Goal: Task Accomplishment & Management: Complete application form

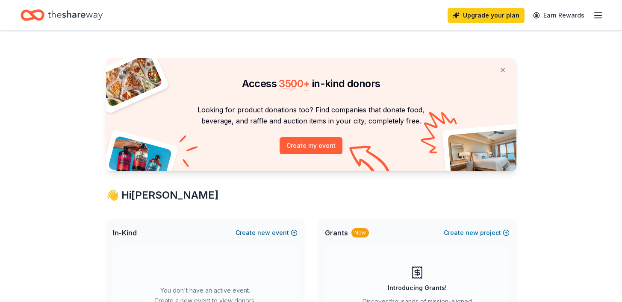
click at [283, 228] on button "Create new event" at bounding box center [267, 233] width 62 height 10
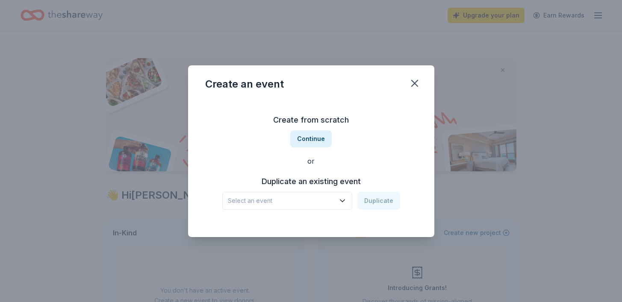
click at [338, 197] on icon "button" at bounding box center [342, 201] width 9 height 9
click at [359, 192] on button "Duplicate" at bounding box center [378, 201] width 43 height 18
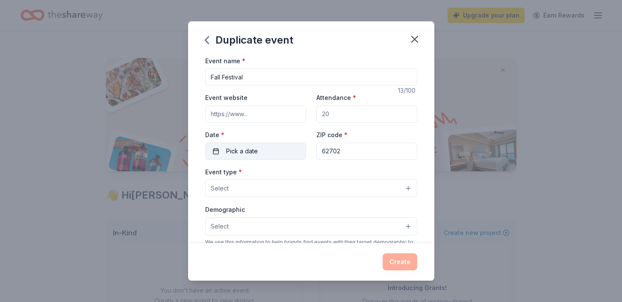
click at [258, 146] on span "Pick a date" at bounding box center [242, 151] width 32 height 10
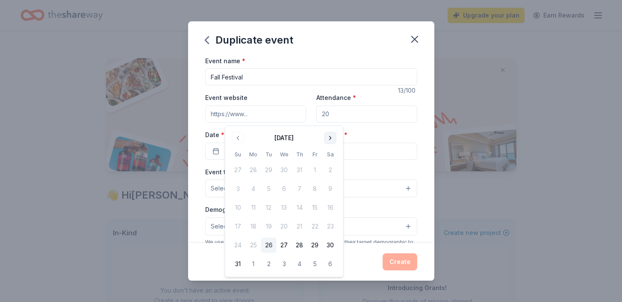
click at [324, 132] on button "Go to next month" at bounding box center [330, 138] width 12 height 12
click at [277, 238] on button "29" at bounding box center [284, 245] width 15 height 15
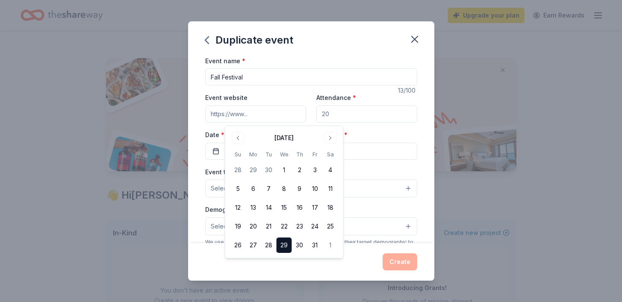
click at [393, 129] on div "Event name * Fall Festival 13 /100 Event website Attendance * Date * [DATE] ZIP…" at bounding box center [311, 150] width 246 height 188
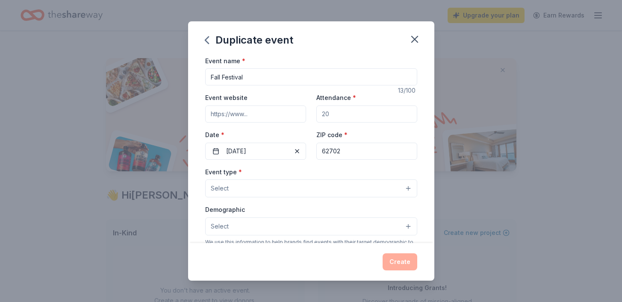
drag, startPoint x: 330, startPoint y: 91, endPoint x: 310, endPoint y: 91, distance: 19.2
click at [310, 92] on div "Event website Attendance * Date * [DATE] ZIP code * 62702" at bounding box center [311, 125] width 212 height 67
type input "400"
click at [287, 106] on input "Event website" at bounding box center [255, 114] width 101 height 17
click at [265, 180] on button "Select" at bounding box center [311, 189] width 212 height 18
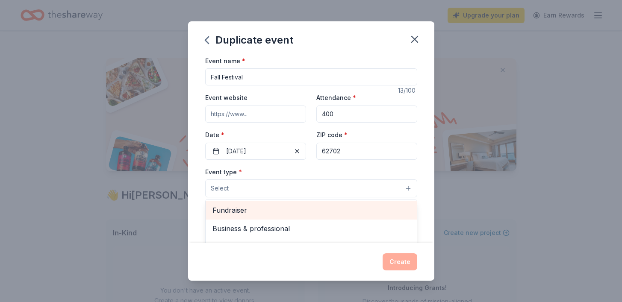
click at [261, 205] on span "Fundraiser" at bounding box center [310, 210] width 197 height 11
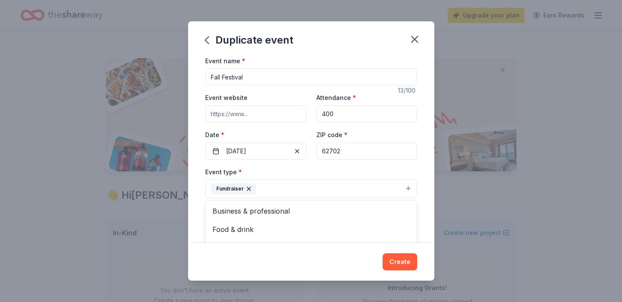
click at [399, 174] on div "Event name * Fall Festival 13 /100 Event website Attendance * 400 Date * [DATE]…" at bounding box center [311, 150] width 246 height 188
click at [289, 218] on button "Select" at bounding box center [311, 227] width 212 height 18
click at [283, 244] on span "All genders" at bounding box center [310, 249] width 197 height 11
click at [398, 202] on div "Event name * Fall Festival 13 /100 Event website Attendance * 400 Date * [DATE]…" at bounding box center [311, 150] width 246 height 188
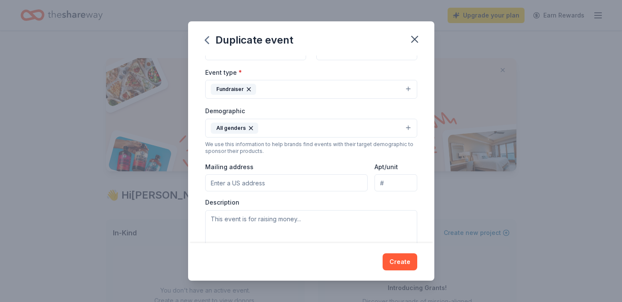
scroll to position [100, 0]
click at [268, 174] on input "Mailing address" at bounding box center [286, 182] width 163 height 17
type input "[STREET_ADDRESS]"
type input "Attn: [PERSON_NAME]"
click at [308, 209] on textarea at bounding box center [311, 228] width 212 height 38
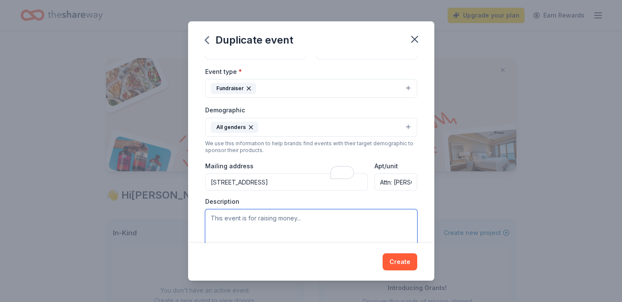
type textarea "T"
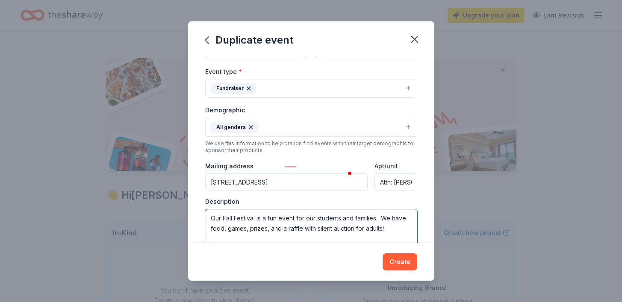
click at [278, 209] on textarea "Our Fall Festival is a fun event for our students and families. We have food, g…" at bounding box center [311, 228] width 212 height 38
click at [263, 209] on textarea "Our Fall Festival is a fun event for our students and families. We have food, g…" at bounding box center [311, 228] width 212 height 38
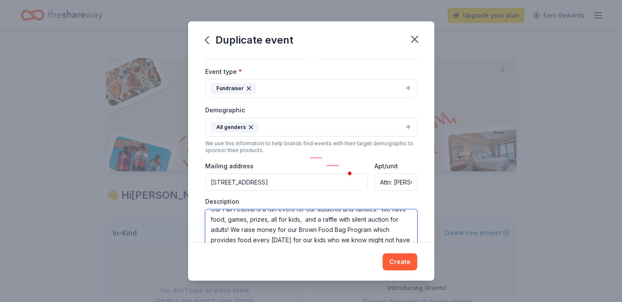
scroll to position [0, 0]
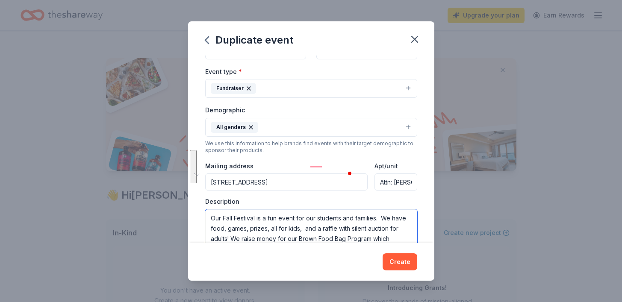
drag, startPoint x: 331, startPoint y: 171, endPoint x: 228, endPoint y: 139, distance: 107.8
click at [228, 139] on div "Event name * Fall Festival 13 /100 Event website Attendance * 400 Date * [DATE]…" at bounding box center [311, 150] width 246 height 188
type textarea "Our Fall Festival is a fun event for our students and families. We have food, g…"
click at [307, 181] on div "Event name * Fall Festival 13 /100 Event website Attendance * 400 Date * [DATE]…" at bounding box center [311, 153] width 212 height 397
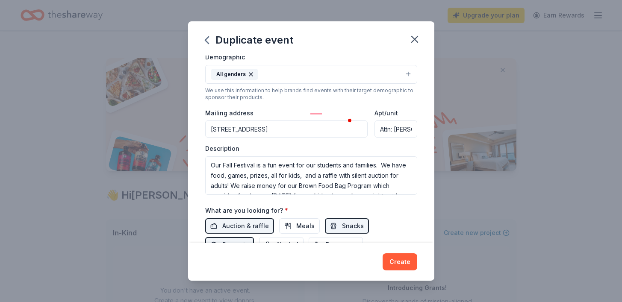
scroll to position [171, 0]
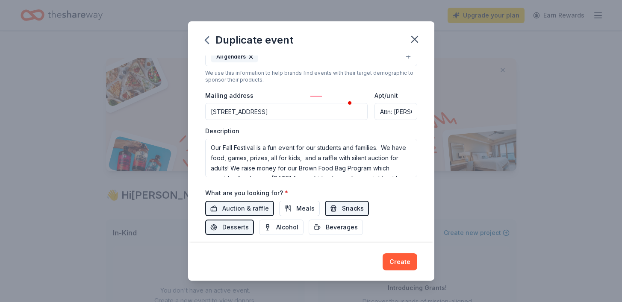
click at [342, 203] on span "Snacks" at bounding box center [353, 208] width 22 height 10
click at [383, 270] on button "Create" at bounding box center [400, 261] width 35 height 17
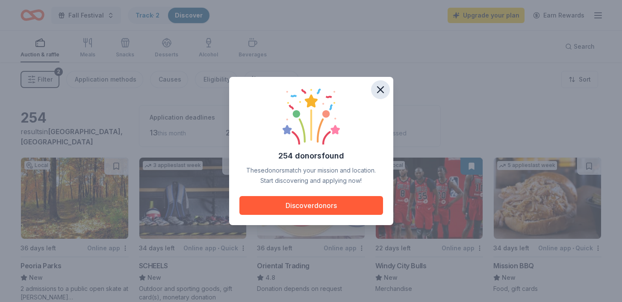
click at [377, 93] on icon "button" at bounding box center [380, 90] width 6 height 6
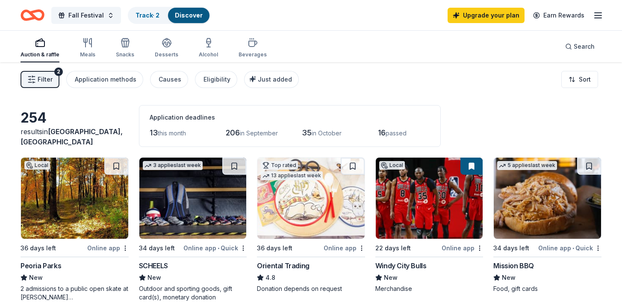
click at [533, 171] on img at bounding box center [547, 198] width 107 height 81
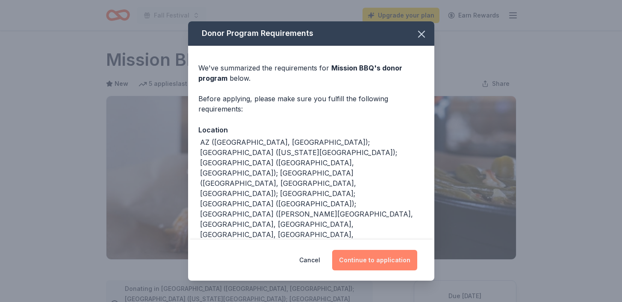
click at [362, 265] on button "Continue to application" at bounding box center [374, 260] width 85 height 21
